Goal: Task Accomplishment & Management: Use online tool/utility

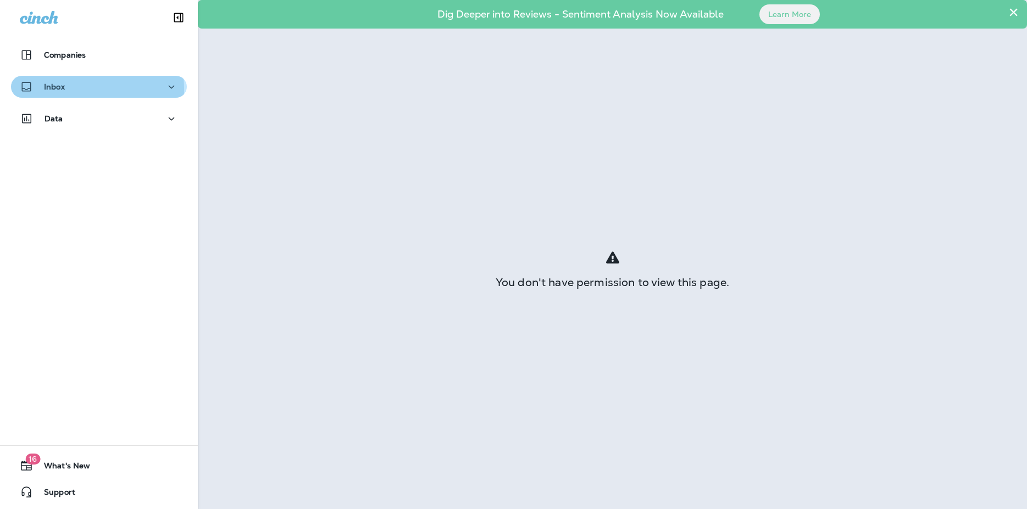
click at [63, 90] on p "Inbox" at bounding box center [54, 86] width 21 height 9
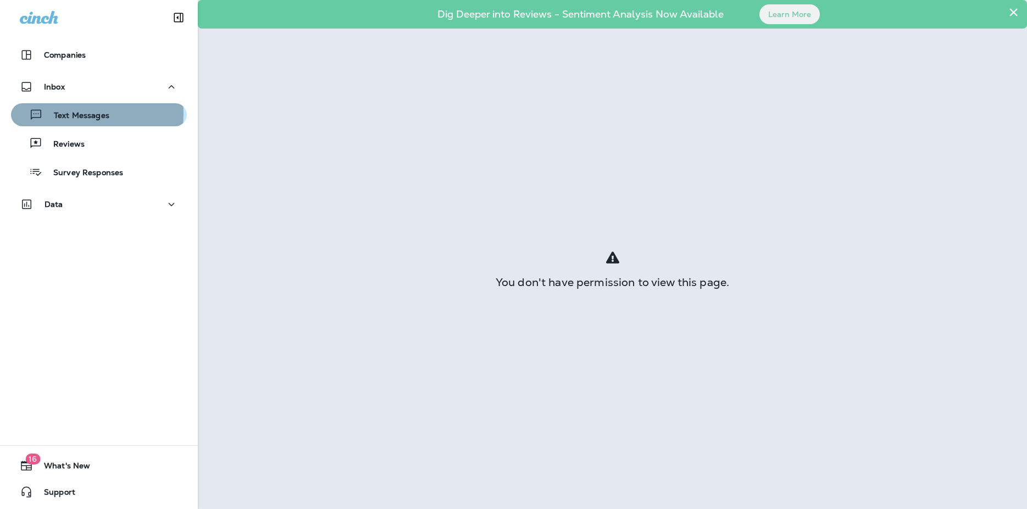
click at [71, 114] on p "Text Messages" at bounding box center [76, 116] width 66 height 10
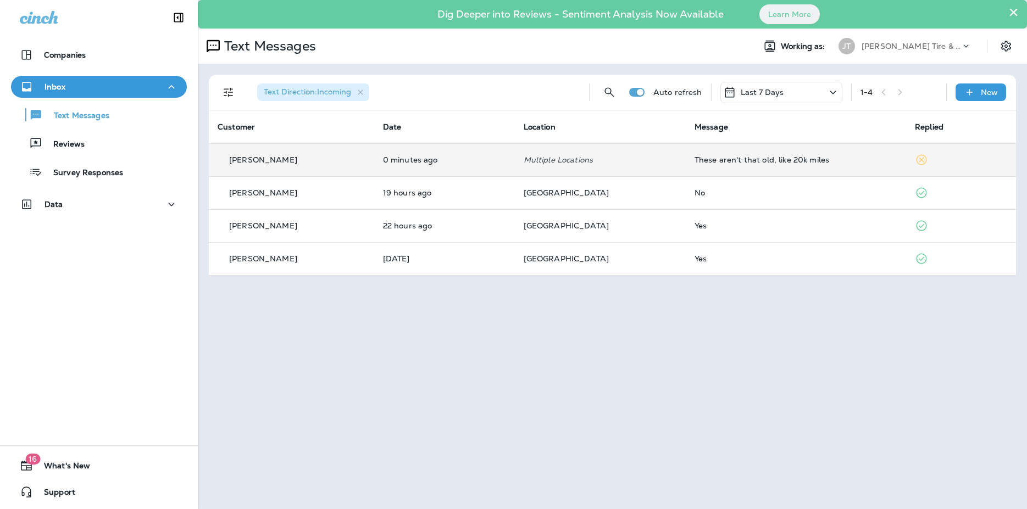
click at [244, 155] on p "[PERSON_NAME]" at bounding box center [263, 159] width 68 height 9
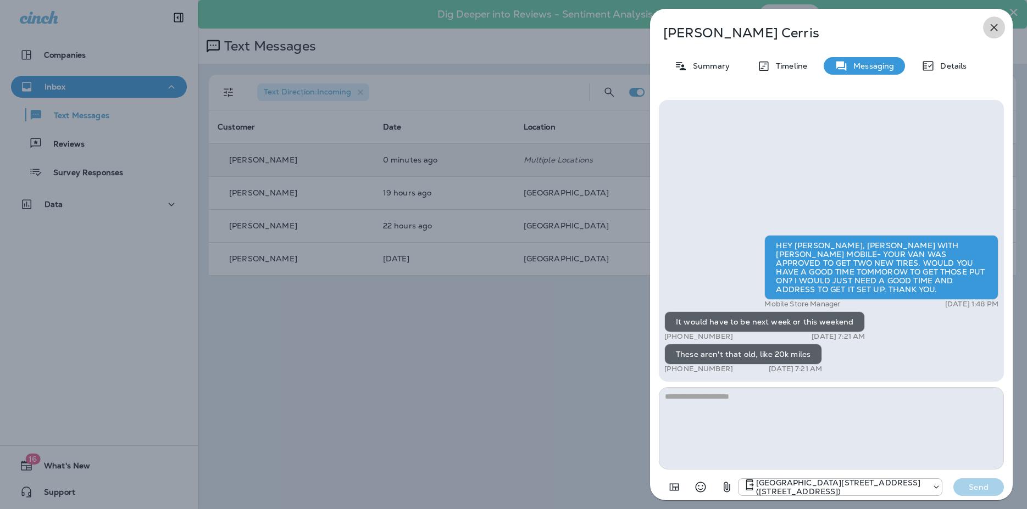
click at [996, 30] on icon "button" at bounding box center [994, 27] width 7 height 7
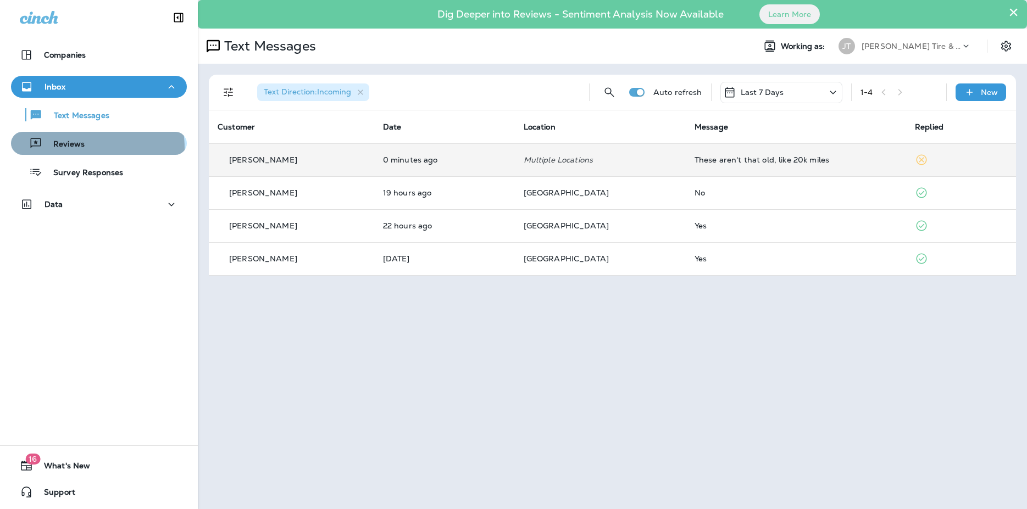
click at [82, 148] on p "Reviews" at bounding box center [63, 145] width 42 height 10
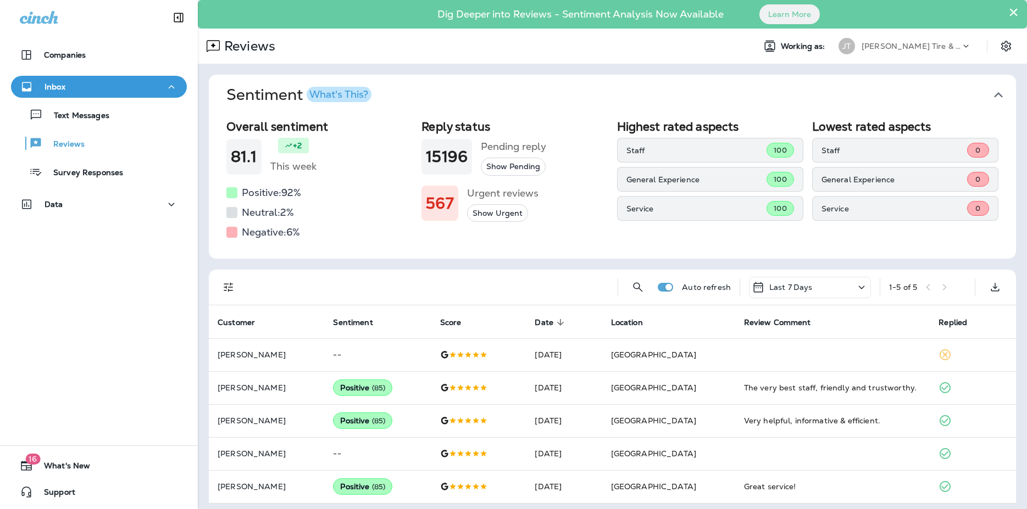
scroll to position [5, 0]
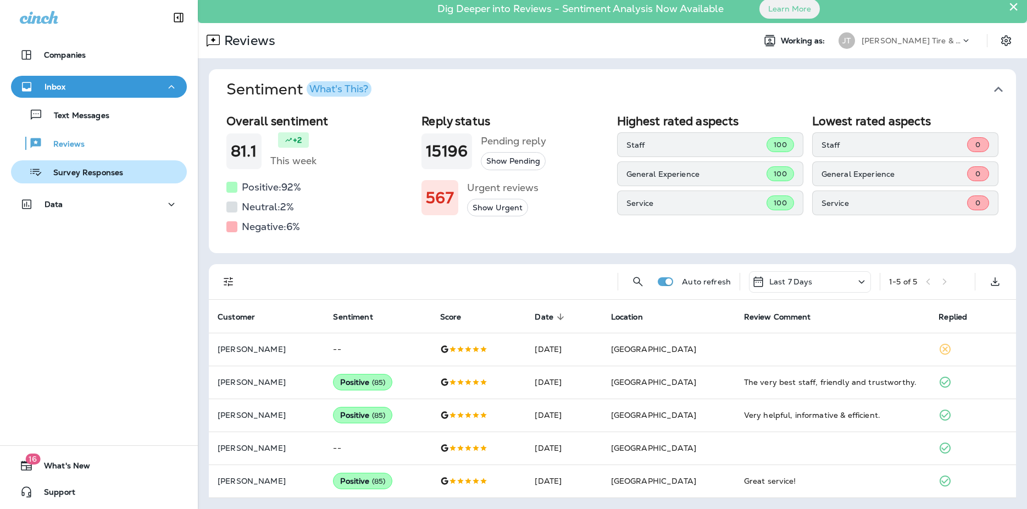
click at [97, 178] on p "Survey Responses" at bounding box center [82, 173] width 81 height 10
